Goal: Find contact information: Find contact information

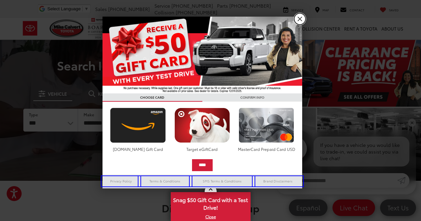
click at [301, 20] on link "X" at bounding box center [299, 18] width 11 height 11
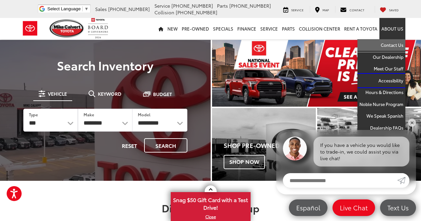
click at [394, 41] on link "Contact Us" at bounding box center [381, 45] width 48 height 12
